Goal: Transaction & Acquisition: Subscribe to service/newsletter

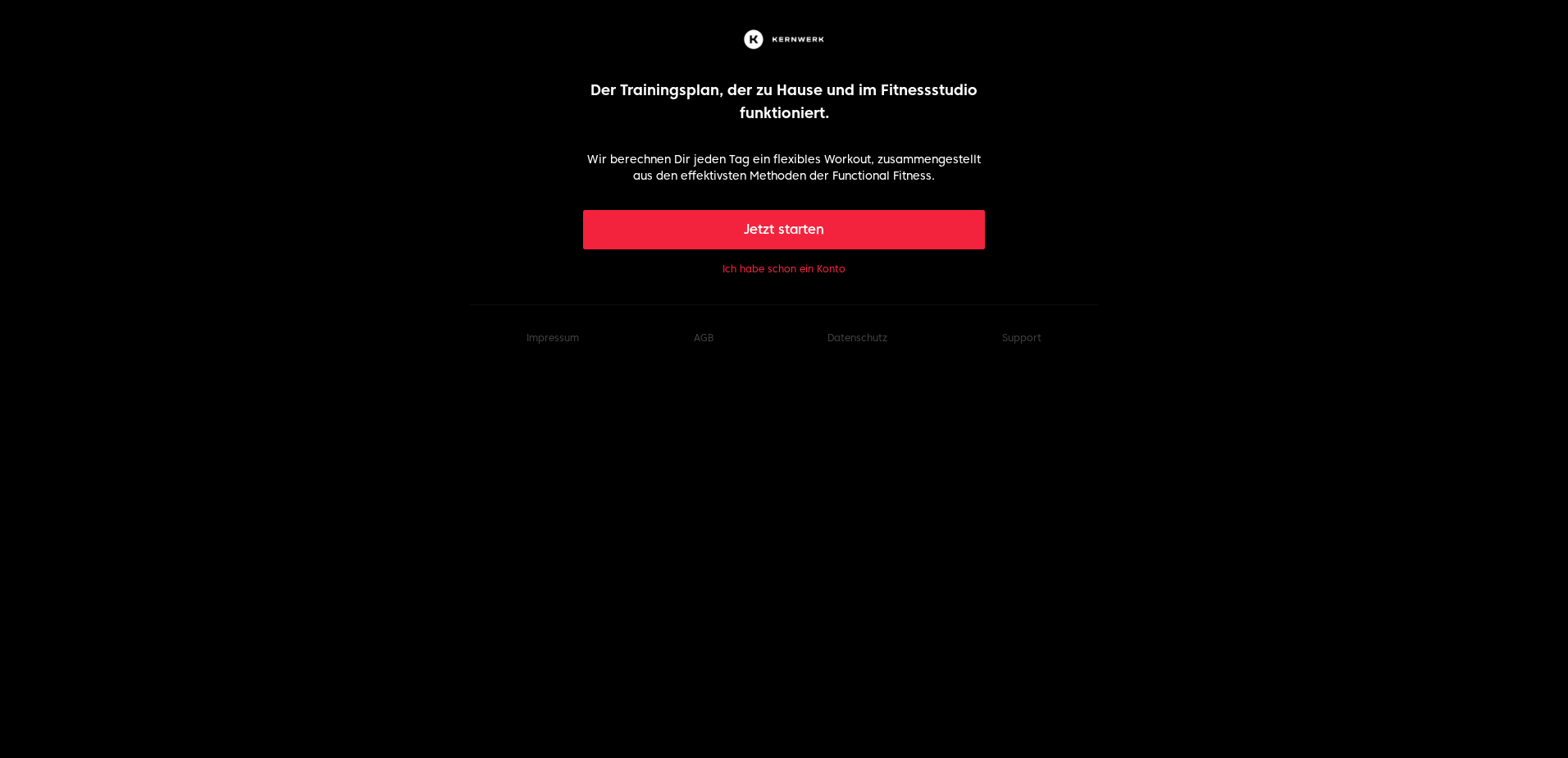
click at [786, 227] on button "Jetzt starten" at bounding box center [784, 230] width 402 height 39
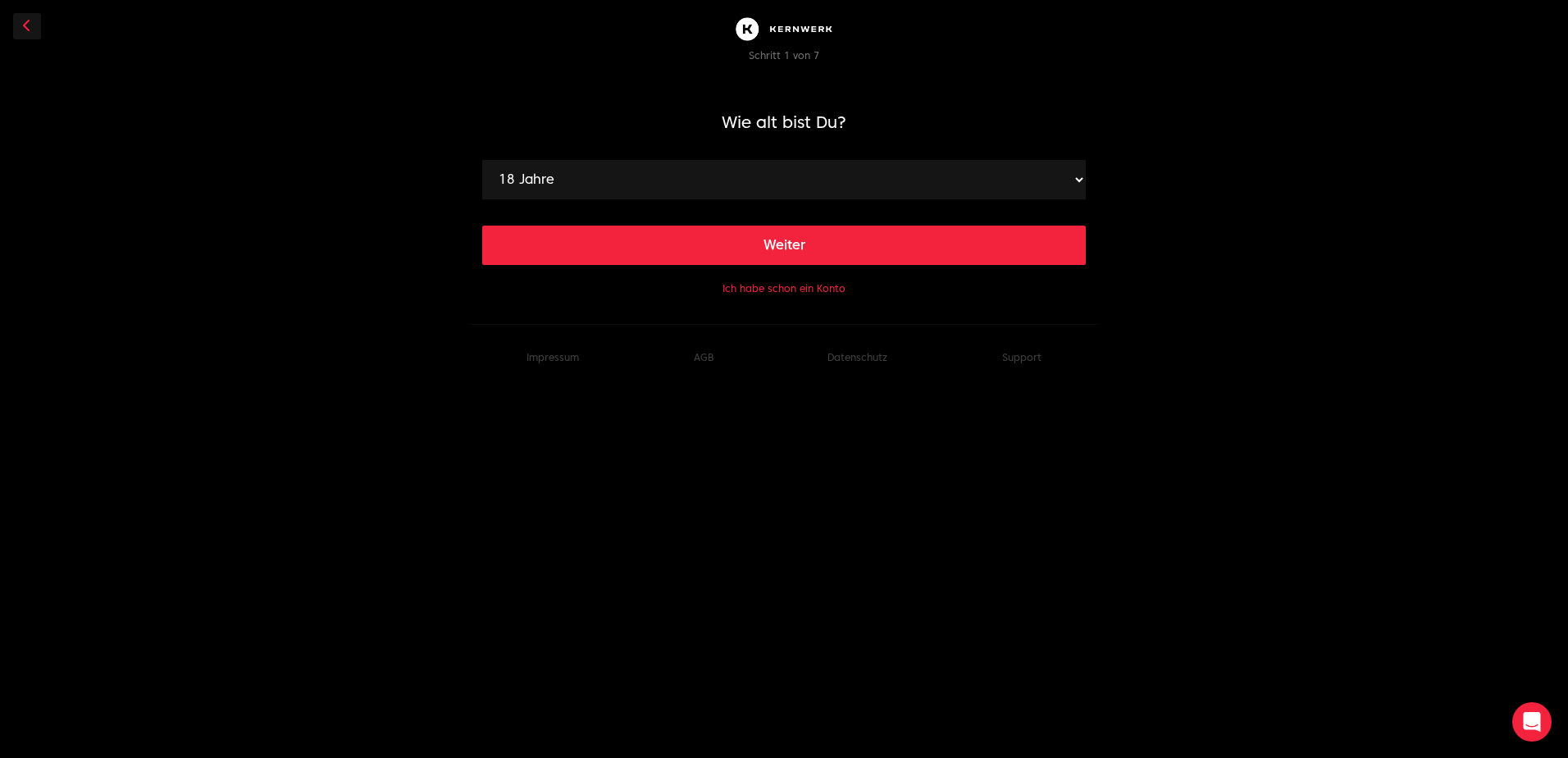
click at [699, 185] on select "18 Jahre 19 Jahre 20 Jahre 21 Jahre 22 Jahre 23 Jahre 24 Jahre 25 Jahre 26 Jahr…" at bounding box center [784, 180] width 604 height 39
select select "27"
click at [482, 160] on select "18 Jahre 19 Jahre 20 Jahre 21 Jahre 22 Jahre 23 Jahre 24 Jahre 25 Jahre 26 Jahr…" at bounding box center [784, 180] width 604 height 39
click at [653, 260] on button "Weiter" at bounding box center [784, 245] width 604 height 39
click at [574, 187] on select "120 cm 121 cm 122 cm 123 cm 124 cm 125 cm 126 cm 127 cm 128 cm 129 cm 130 cm 13…" at bounding box center [784, 180] width 604 height 39
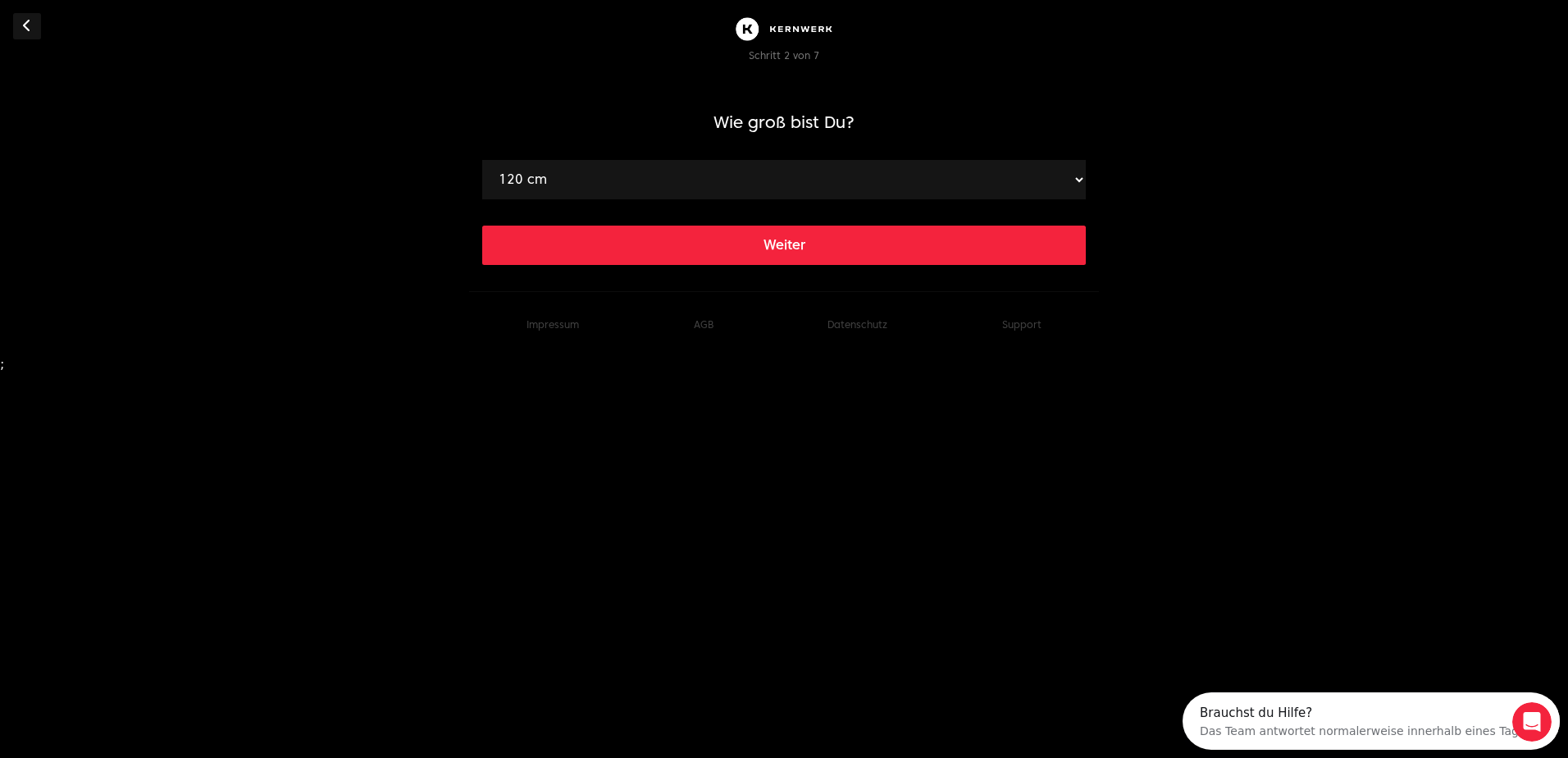
drag, startPoint x: 522, startPoint y: 181, endPoint x: 504, endPoint y: 179, distance: 18.1
click at [504, 179] on select "120 cm 121 cm 122 cm 123 cm 124 cm 125 cm 126 cm 127 cm 128 cm 129 cm 130 cm 13…" at bounding box center [784, 180] width 604 height 39
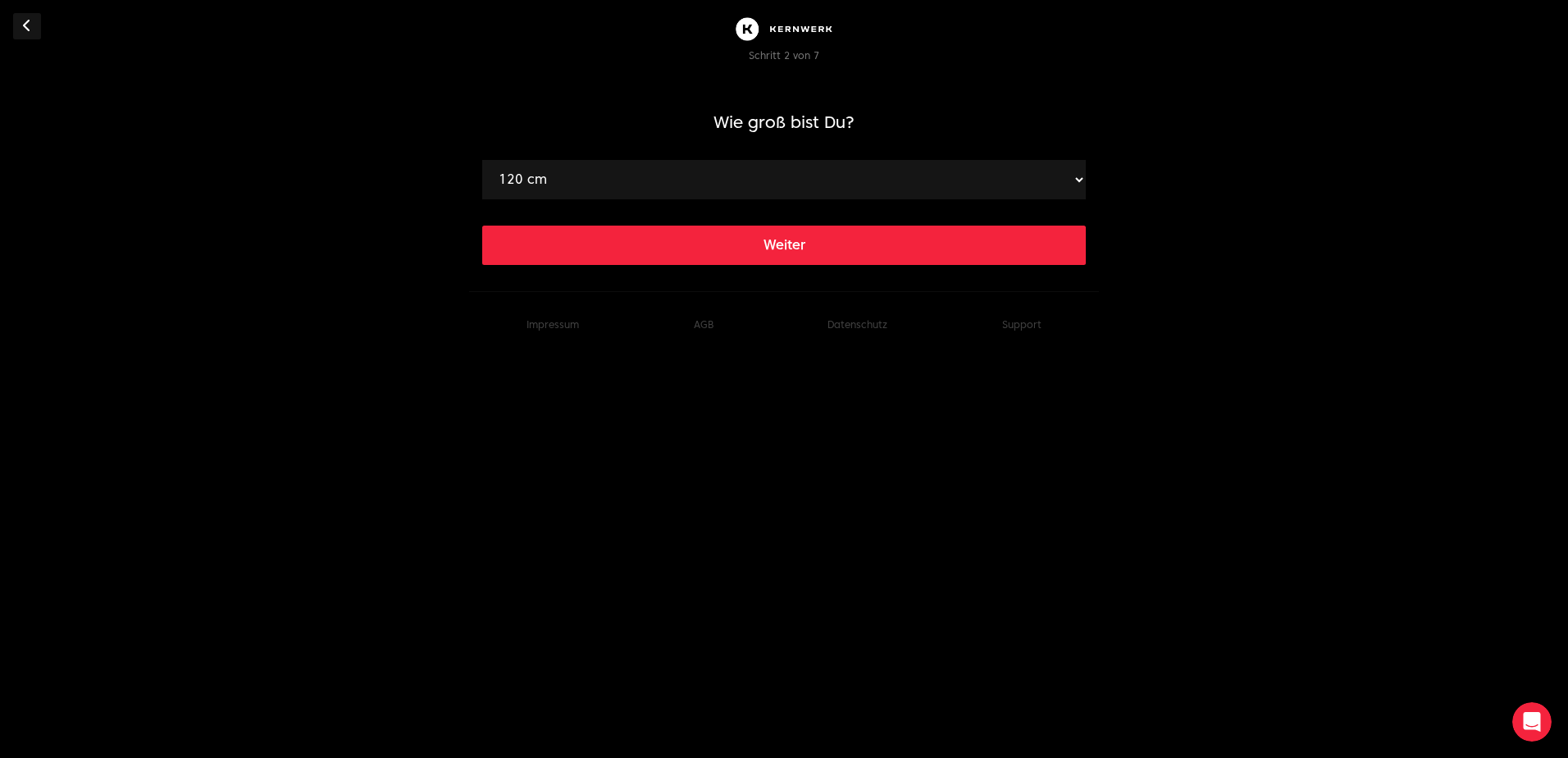
select select "180"
click at [730, 239] on button "Weiter" at bounding box center [784, 245] width 604 height 39
click at [503, 177] on select "40 kg 41 kg 42 kg 43 kg 44 kg 45 kg 46 kg 47 kg 48 kg 49 kg 50 kg 51 kg 52 kg 5…" at bounding box center [784, 180] width 604 height 39
select select "83"
click at [482, 160] on select "40 kg 41 kg 42 kg 43 kg 44 kg 45 kg 46 kg 47 kg 48 kg 49 kg 50 kg 51 kg 52 kg 5…" at bounding box center [784, 180] width 604 height 39
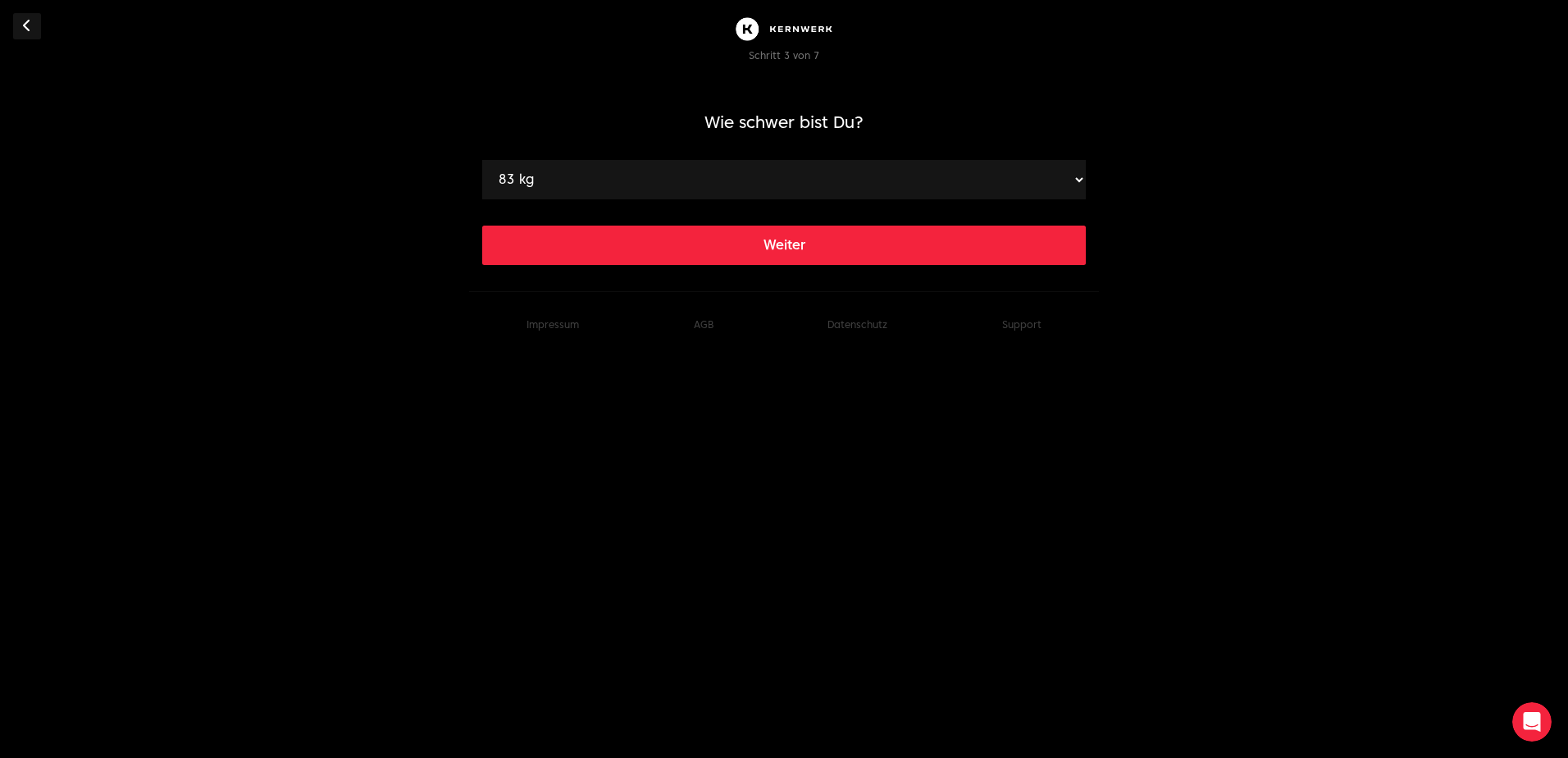
click at [612, 254] on button "Weiter" at bounding box center [784, 245] width 604 height 39
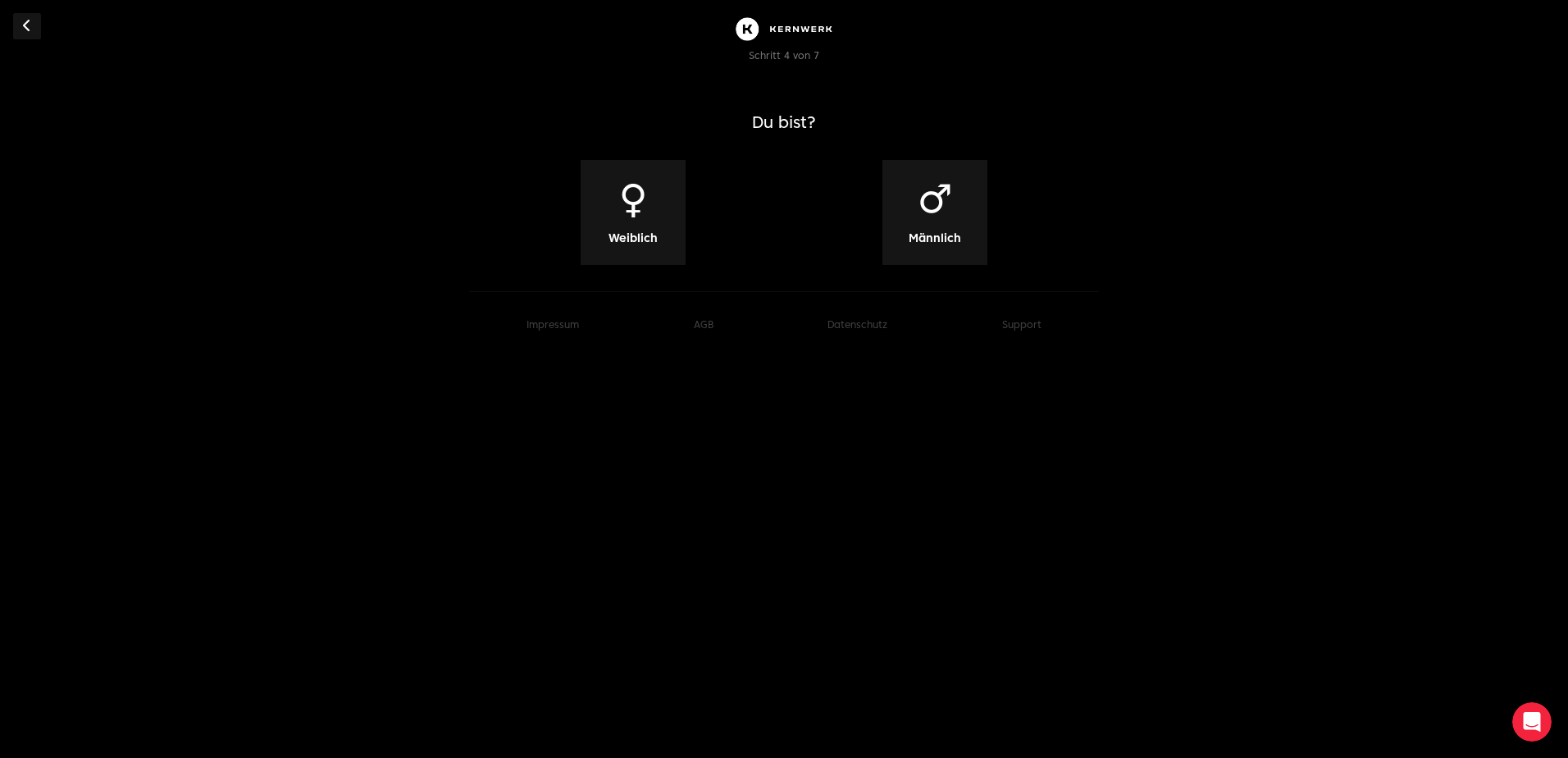
click at [952, 226] on div "♂ Männlich" at bounding box center [935, 213] width 105 height 105
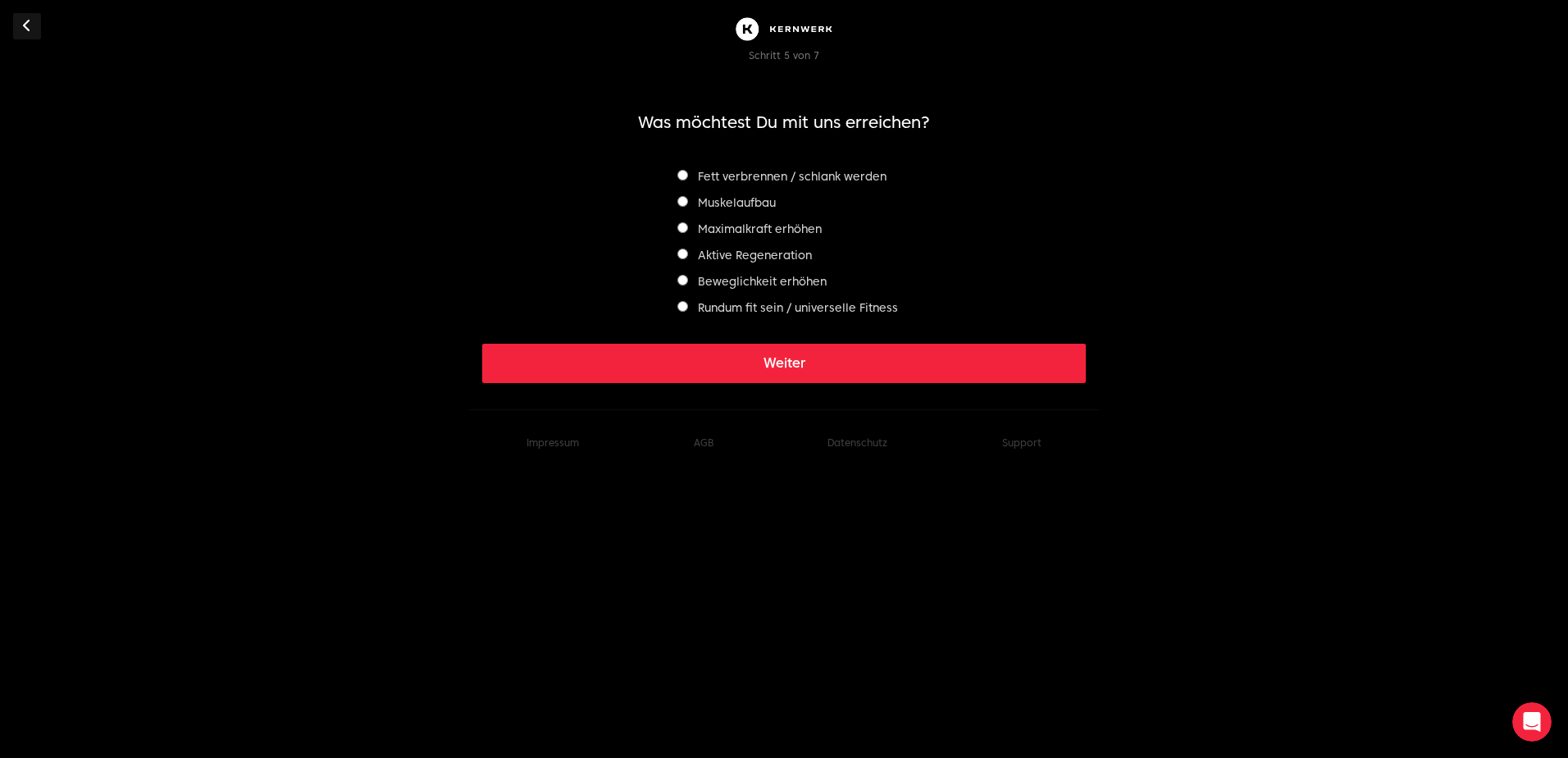
click at [716, 201] on label "Muskelaufbau" at bounding box center [726, 203] width 98 height 13
click at [718, 167] on div "Fett verbrennen / schlank werden" at bounding box center [784, 176] width 227 height 20
click at [718, 174] on label "Fett verbrennen / schlank werden" at bounding box center [781, 176] width 209 height 13
click at [728, 371] on button "Weiter" at bounding box center [784, 363] width 604 height 39
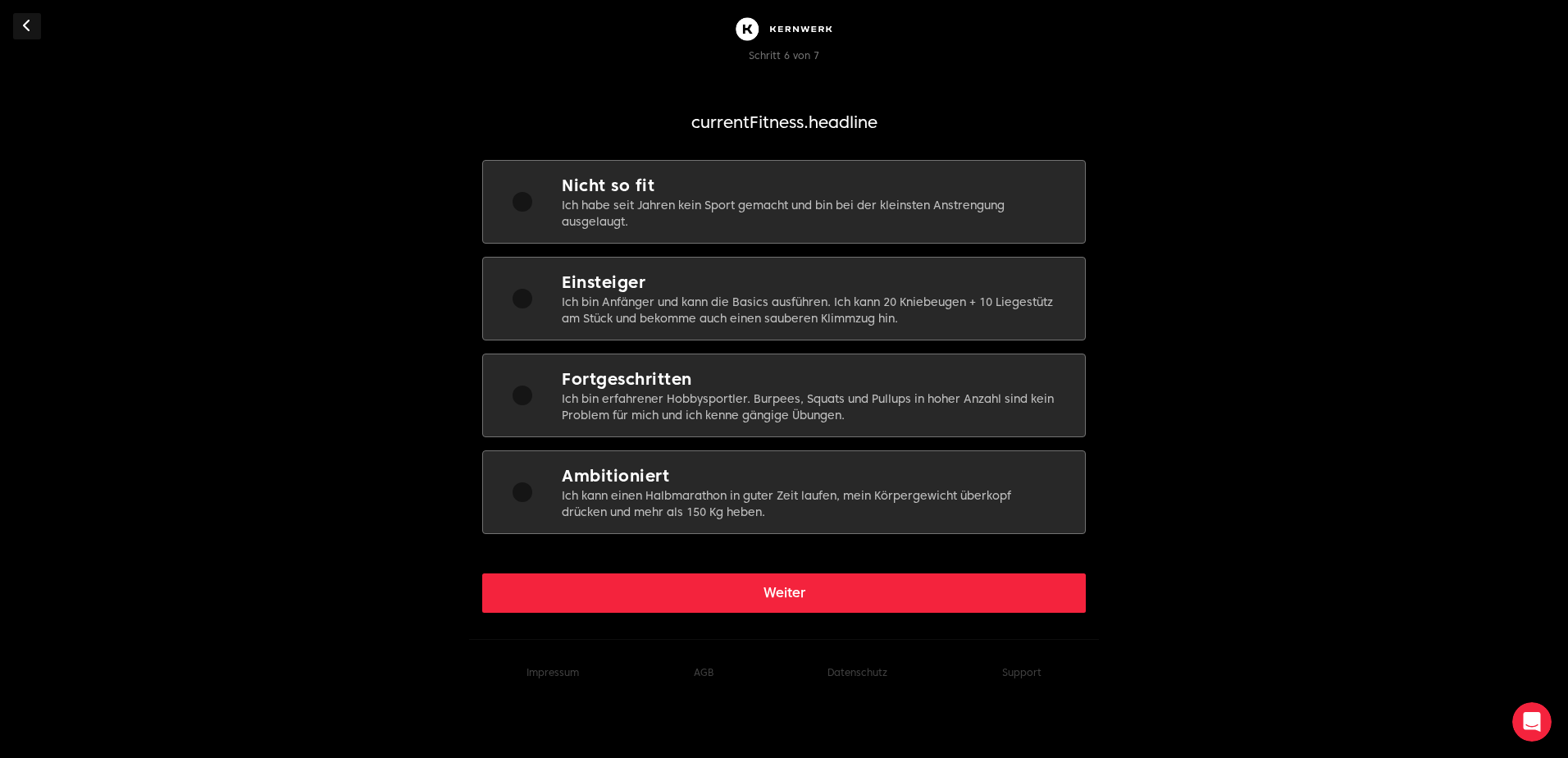
click at [618, 298] on p "Ich bin Anfänger und kann die Basics ausführen. Ich kann 20 Kniebeugen + 10 Lie…" at bounding box center [810, 310] width 497 height 33
click at [732, 598] on button "Weiter" at bounding box center [784, 593] width 604 height 39
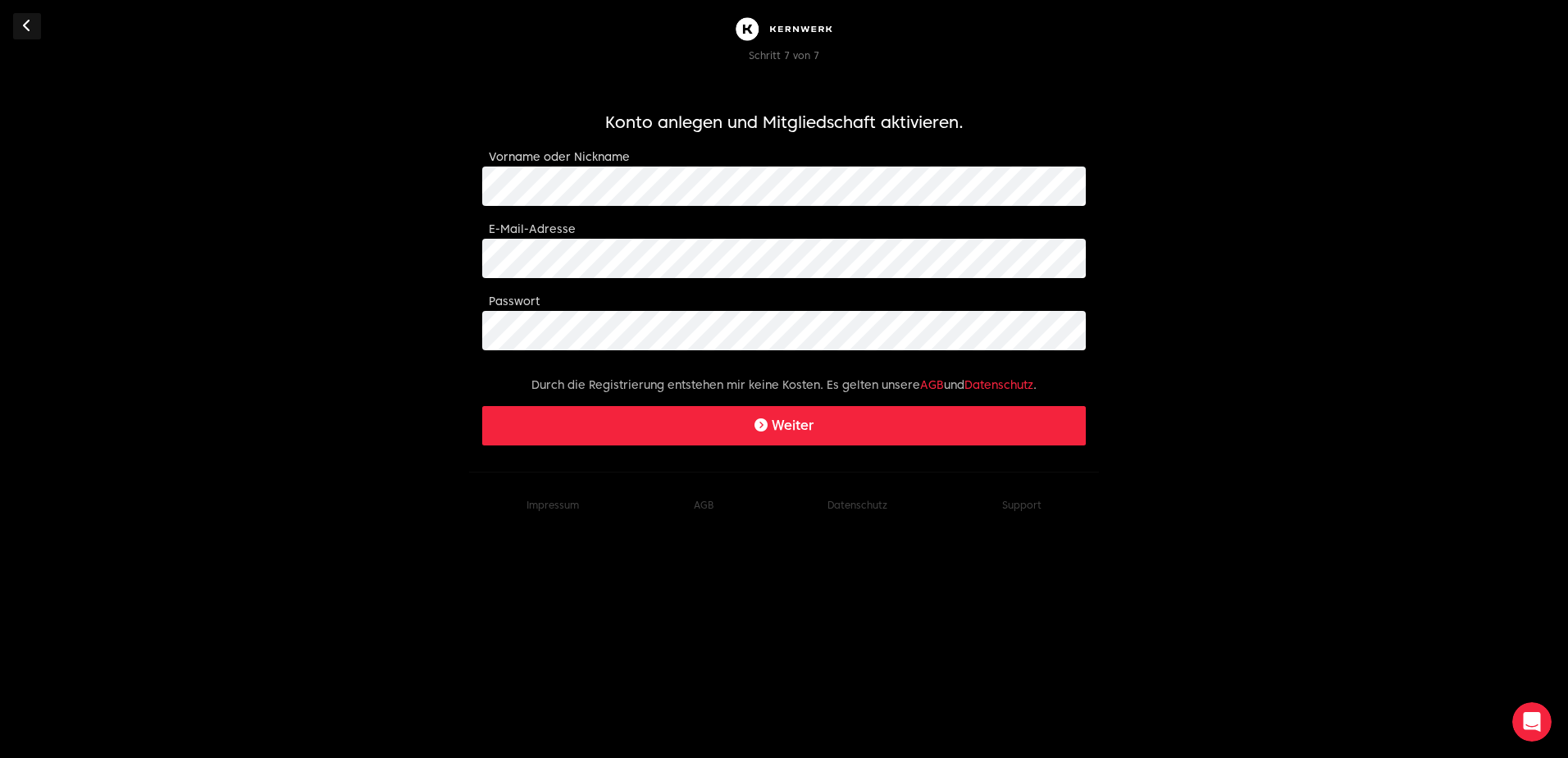
click at [661, 430] on button "Weiter" at bounding box center [784, 426] width 604 height 39
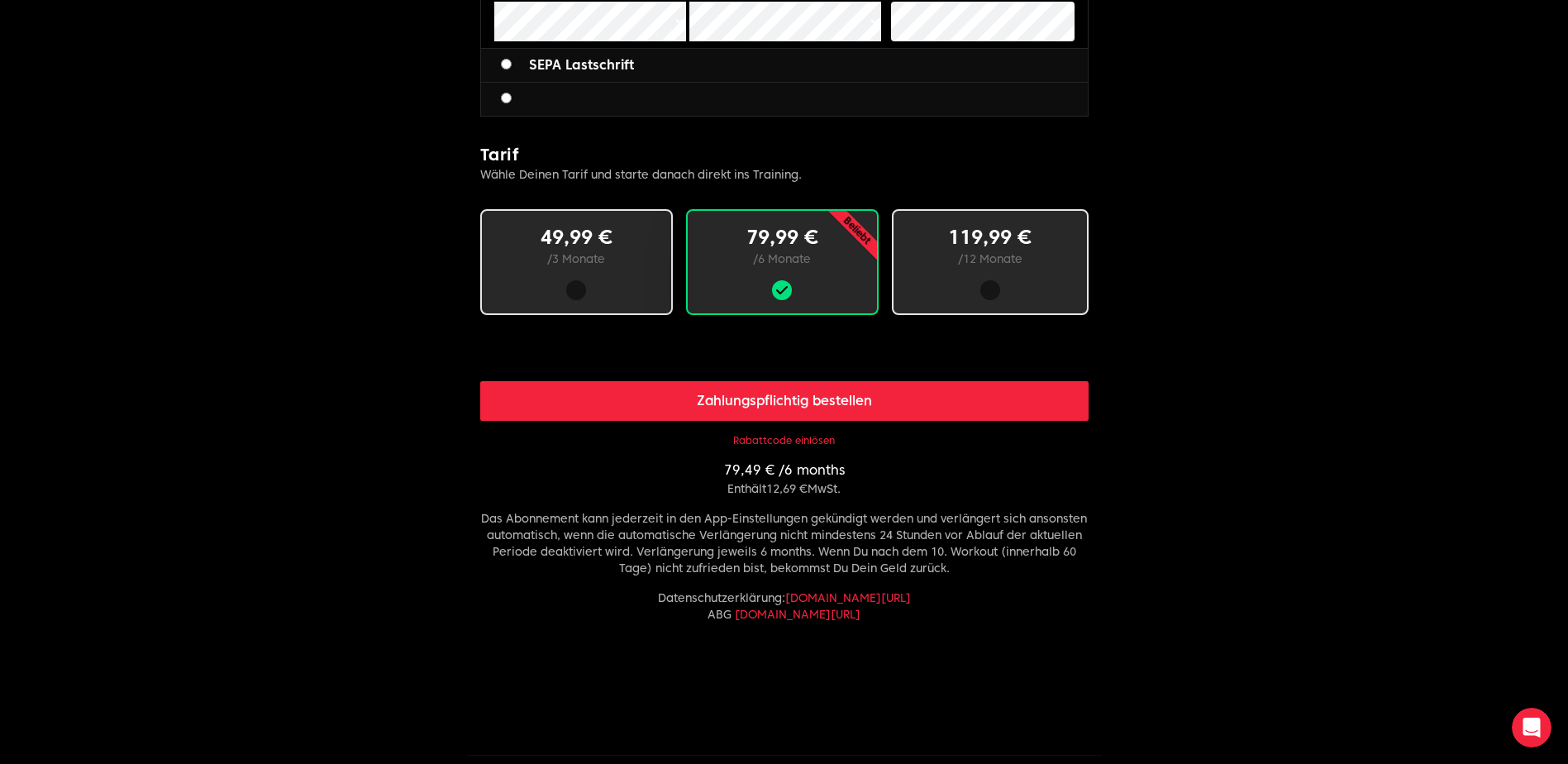
scroll to position [910, 0]
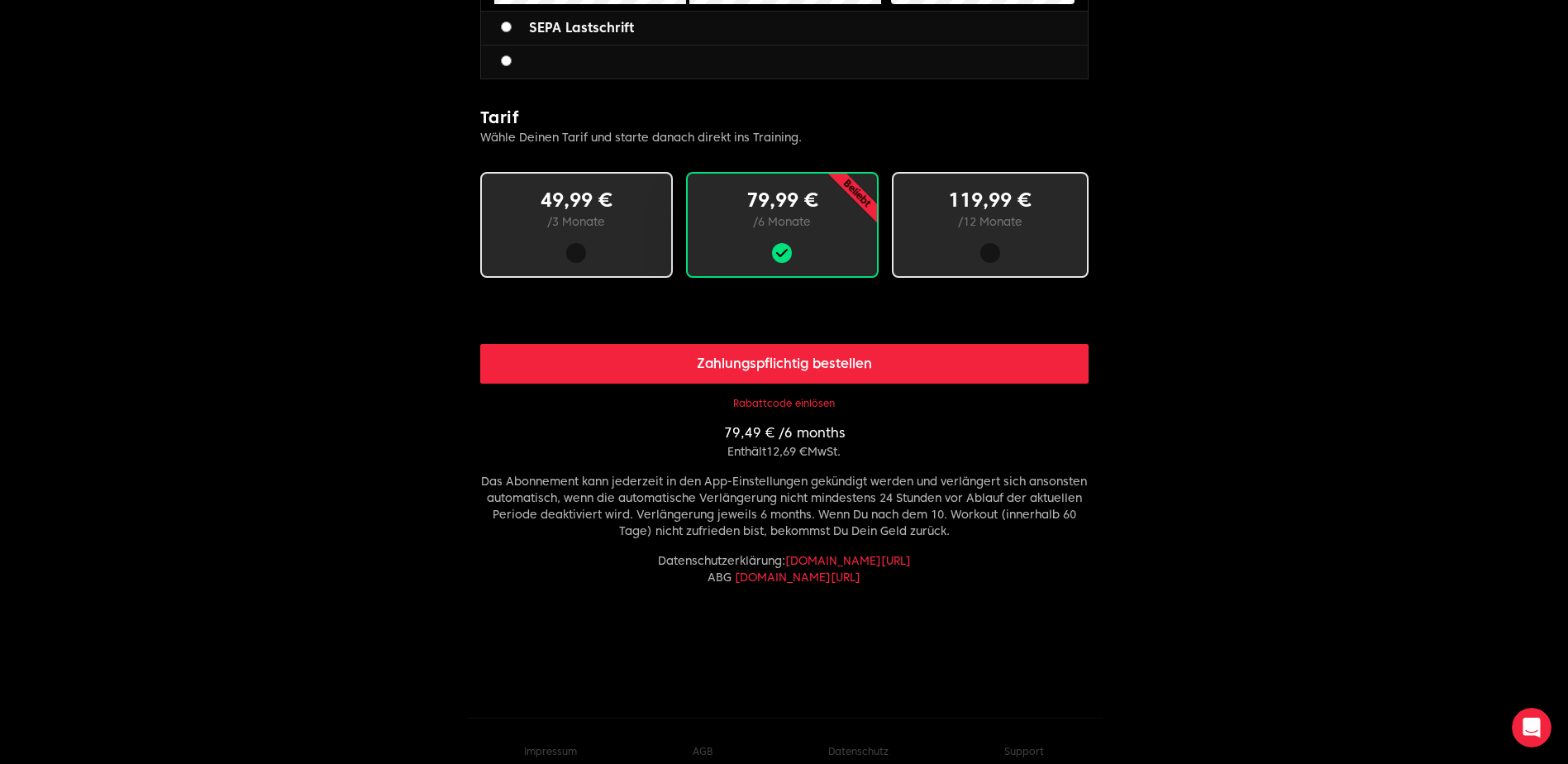
click at [775, 401] on button "Rabattcode einlösen" at bounding box center [784, 404] width 102 height 13
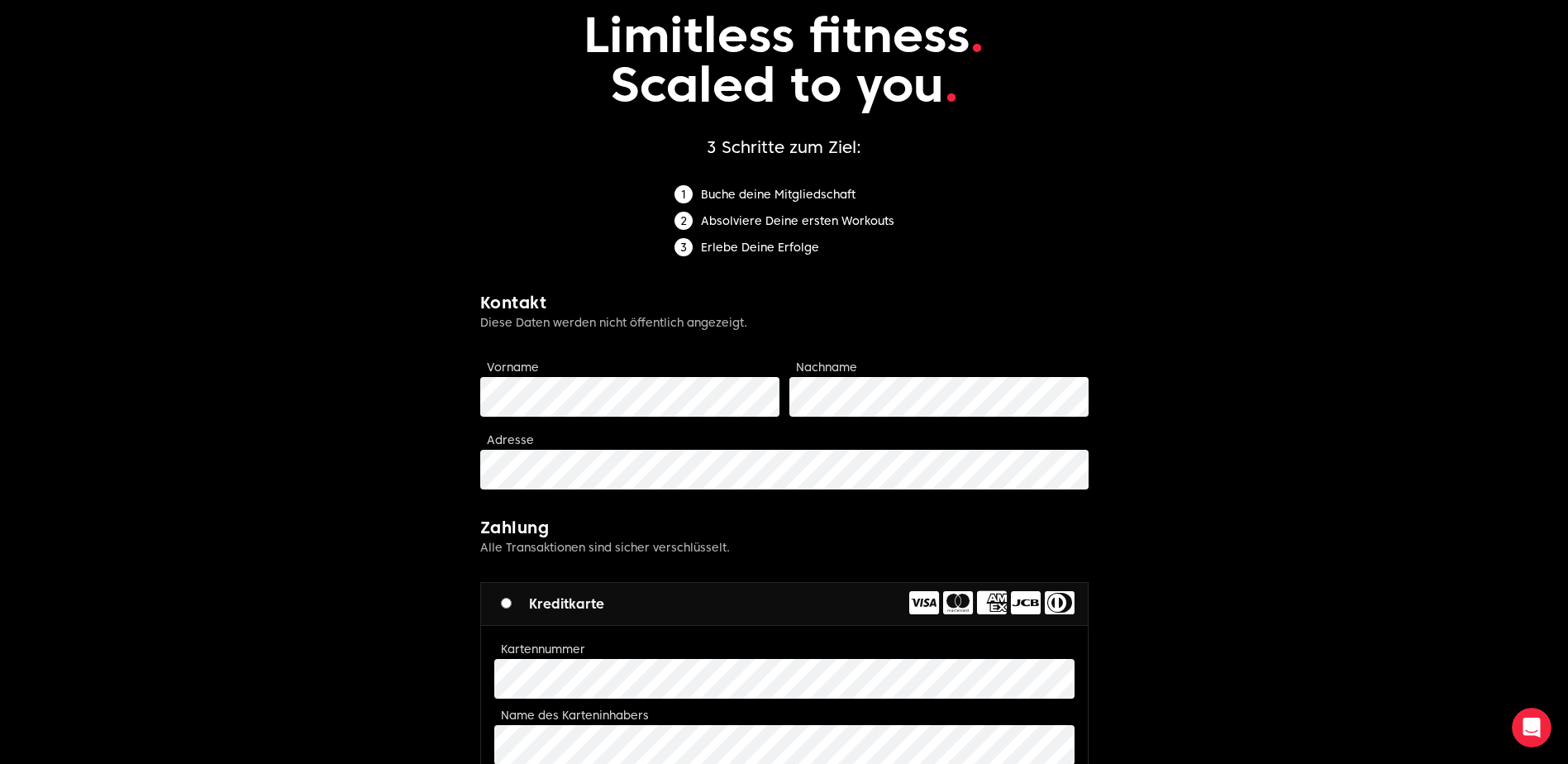
scroll to position [0, 0]
